Goal: Find specific page/section: Find specific page/section

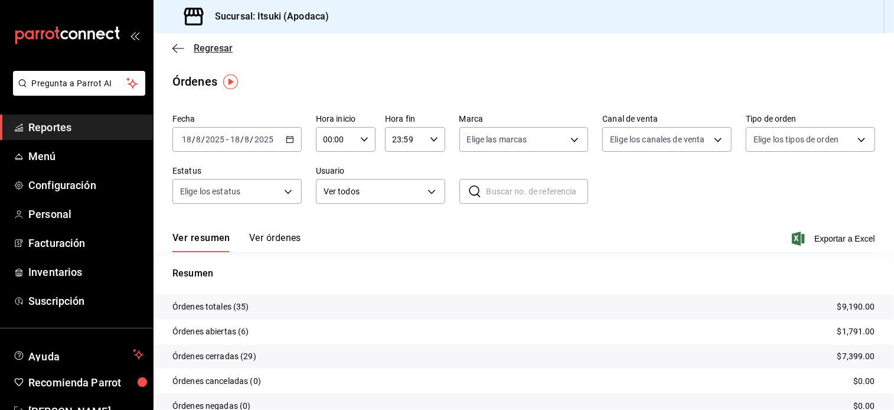
click at [204, 52] on span "Regresar" at bounding box center [213, 48] width 39 height 11
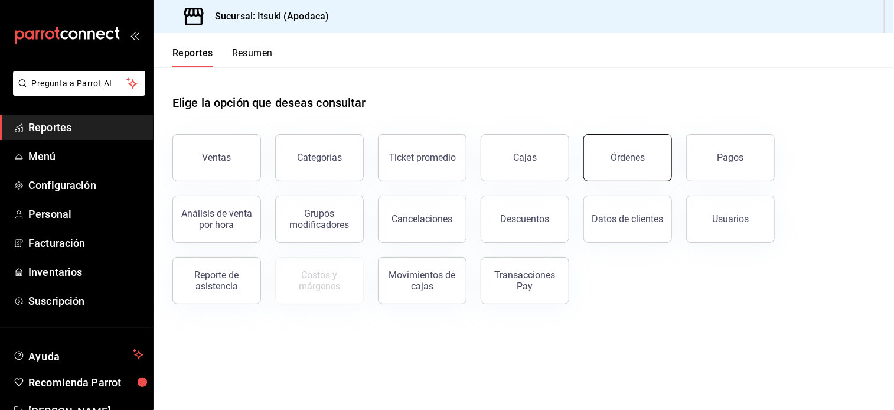
click at [627, 156] on div "Órdenes" at bounding box center [628, 157] width 34 height 11
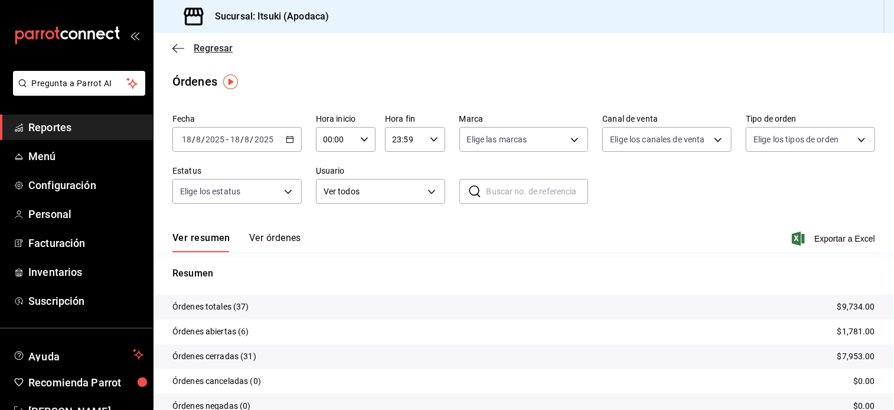
click at [213, 48] on span "Regresar" at bounding box center [213, 48] width 39 height 11
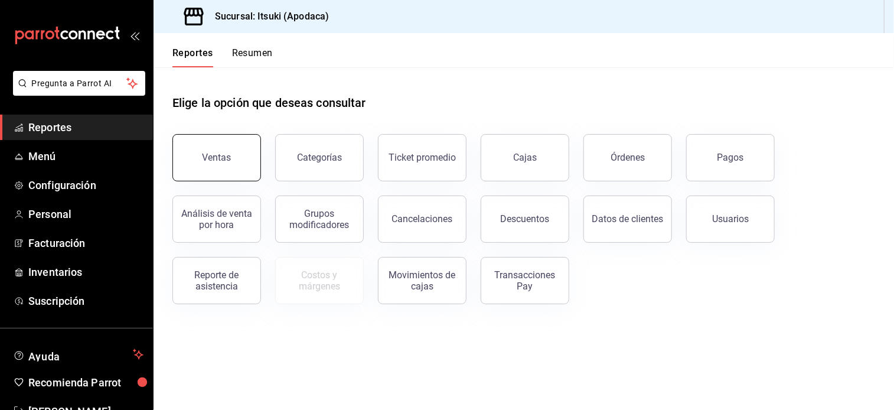
click at [208, 154] on div "Ventas" at bounding box center [217, 157] width 29 height 11
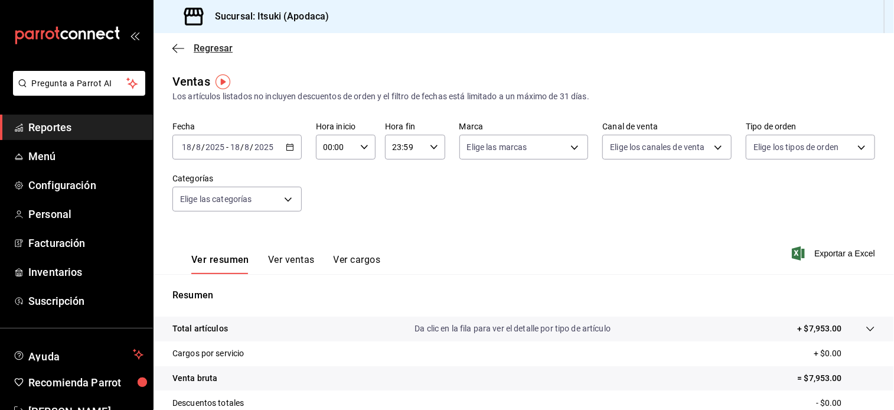
click at [208, 45] on span "Regresar" at bounding box center [213, 48] width 39 height 11
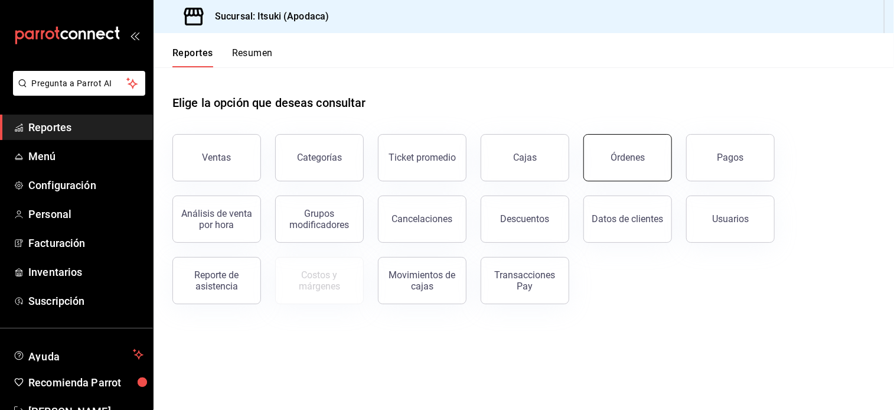
click at [644, 171] on button "Órdenes" at bounding box center [627, 157] width 89 height 47
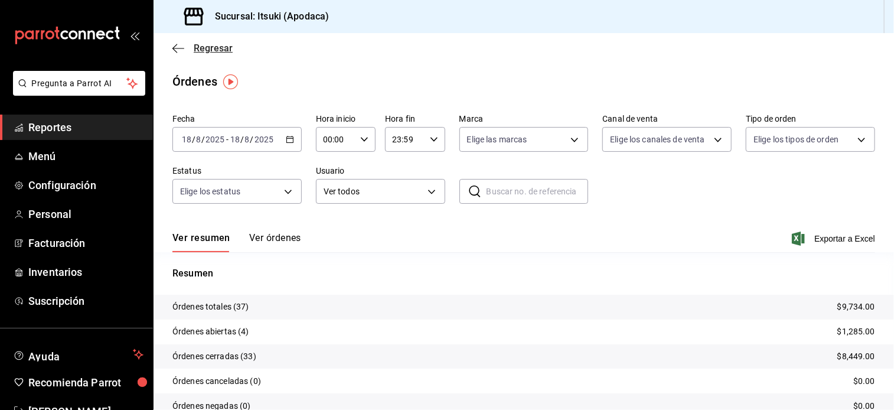
click at [204, 48] on span "Regresar" at bounding box center [213, 48] width 39 height 11
